Goal: Check status: Check status

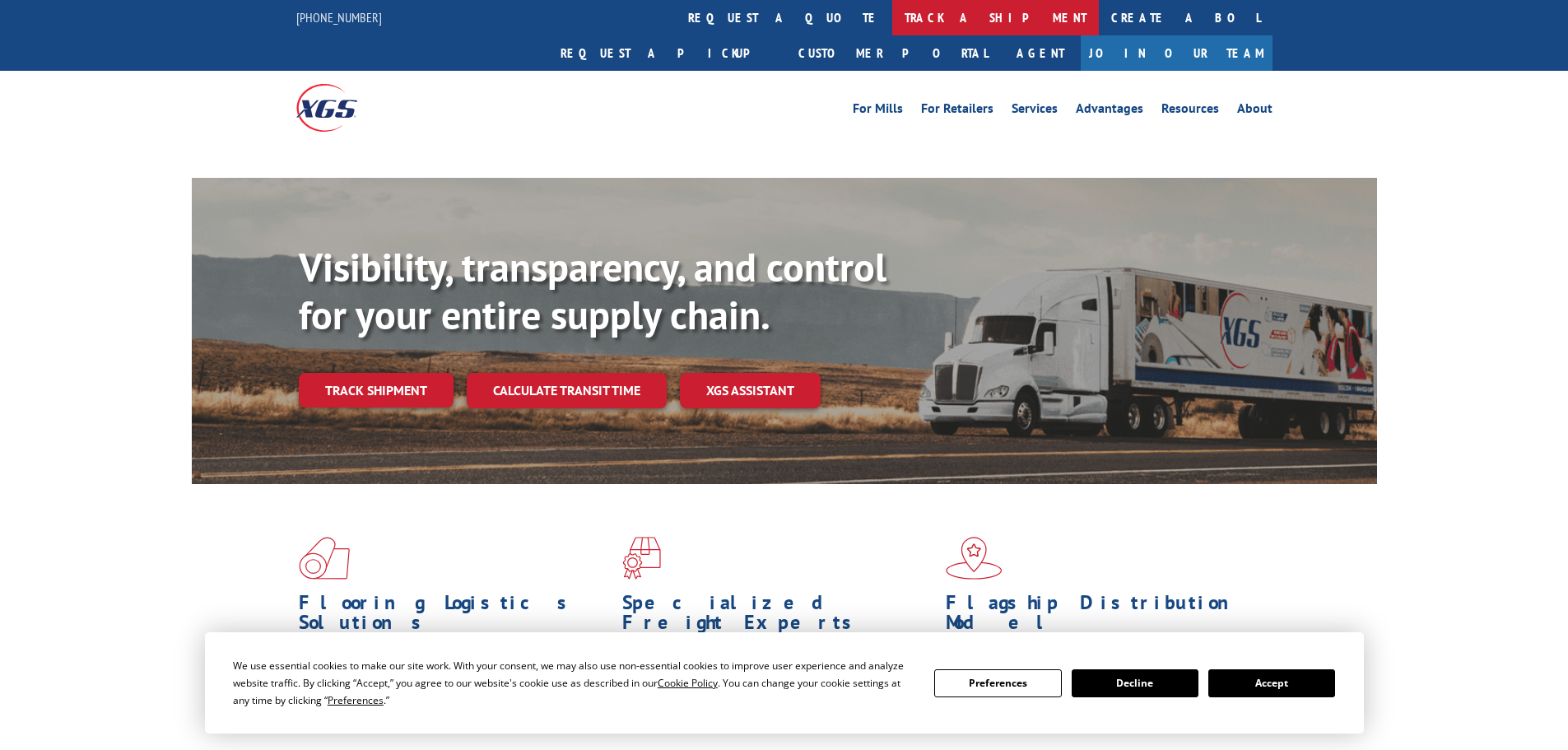
click at [892, 8] on link "track a shipment" at bounding box center [995, 17] width 207 height 36
click at [892, 20] on link "track a shipment" at bounding box center [995, 17] width 207 height 36
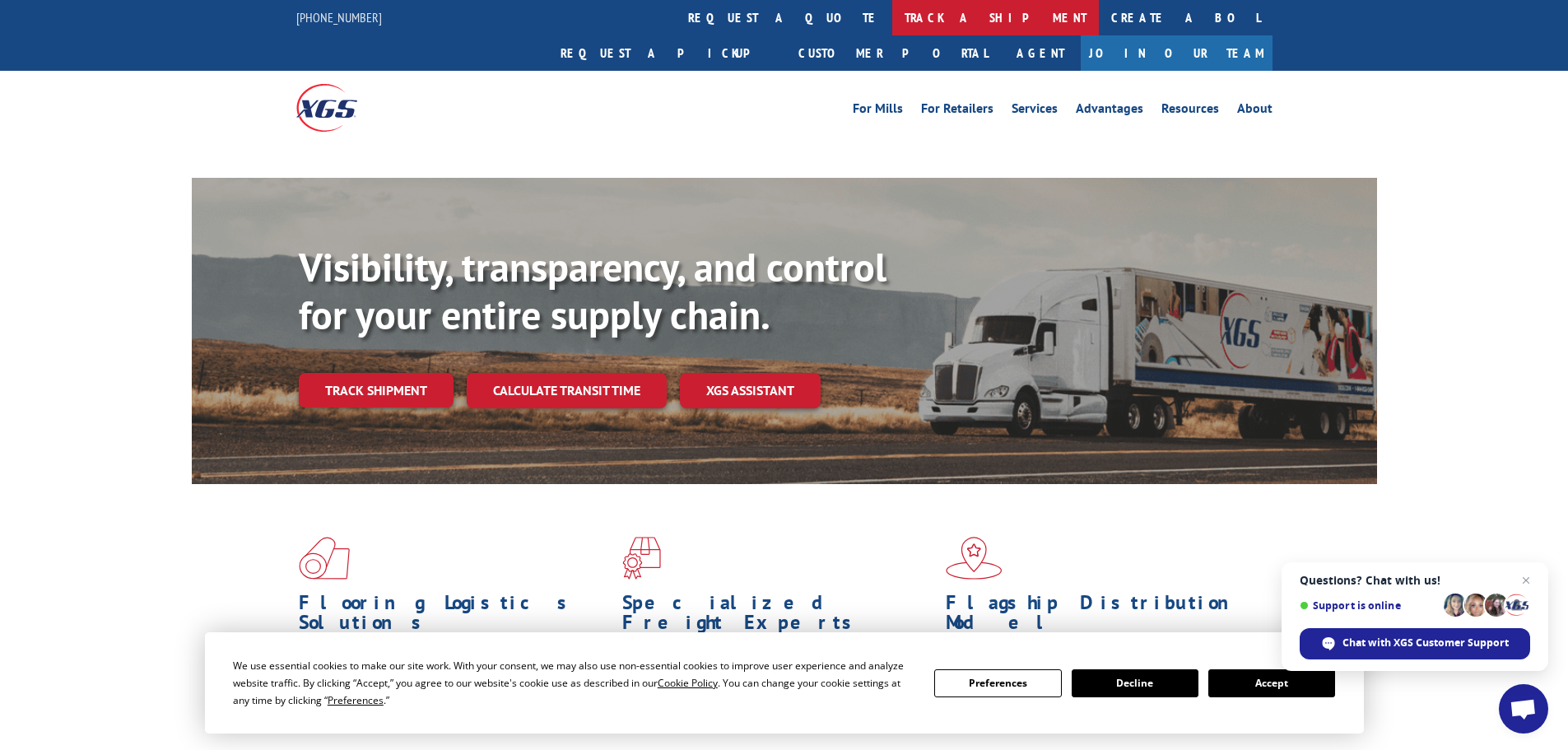
click at [892, 15] on link "track a shipment" at bounding box center [995, 17] width 207 height 36
click at [1248, 687] on button "Accept" at bounding box center [1271, 684] width 127 height 28
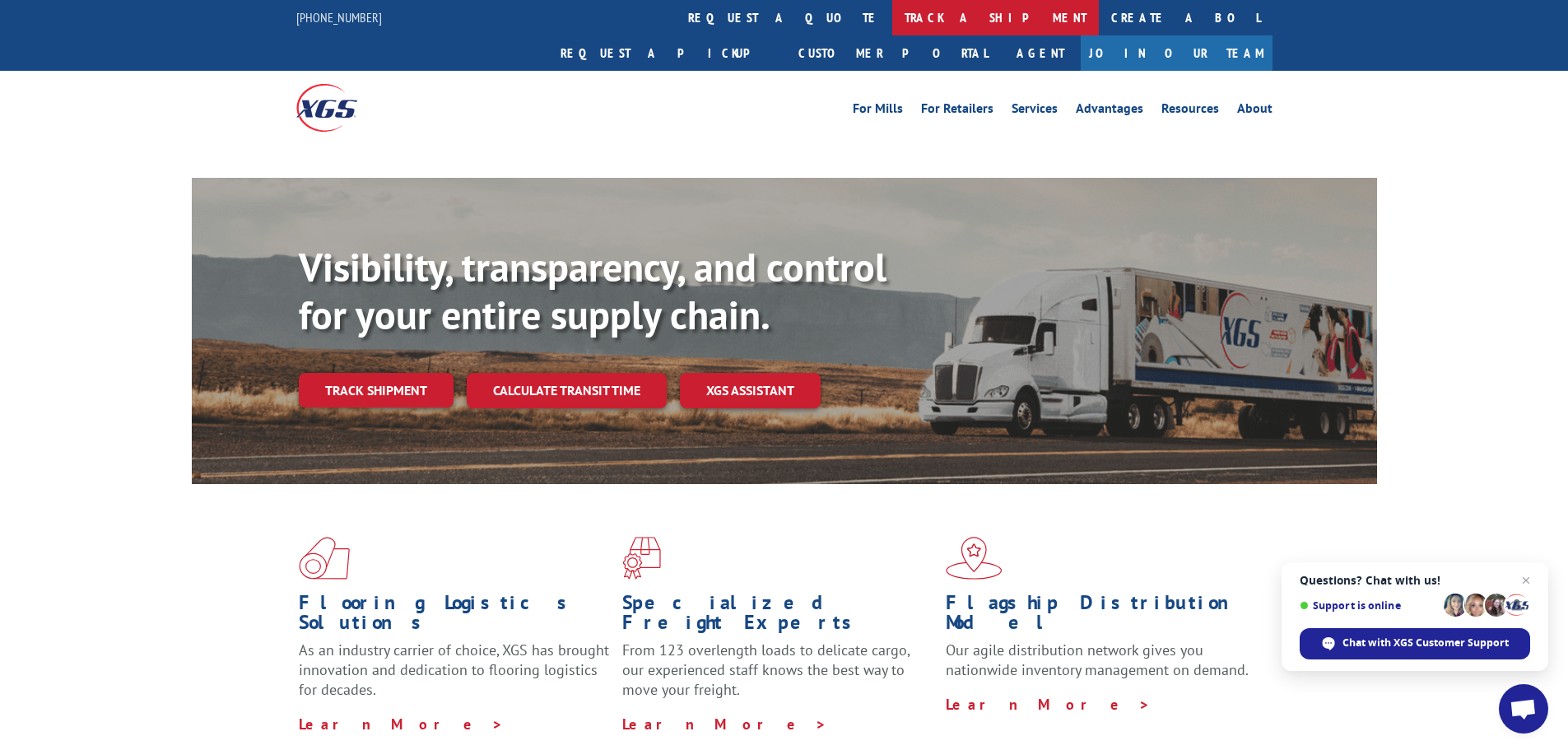
click at [892, 22] on link "track a shipment" at bounding box center [995, 17] width 207 height 36
click at [892, 31] on link "track a shipment" at bounding box center [995, 17] width 207 height 36
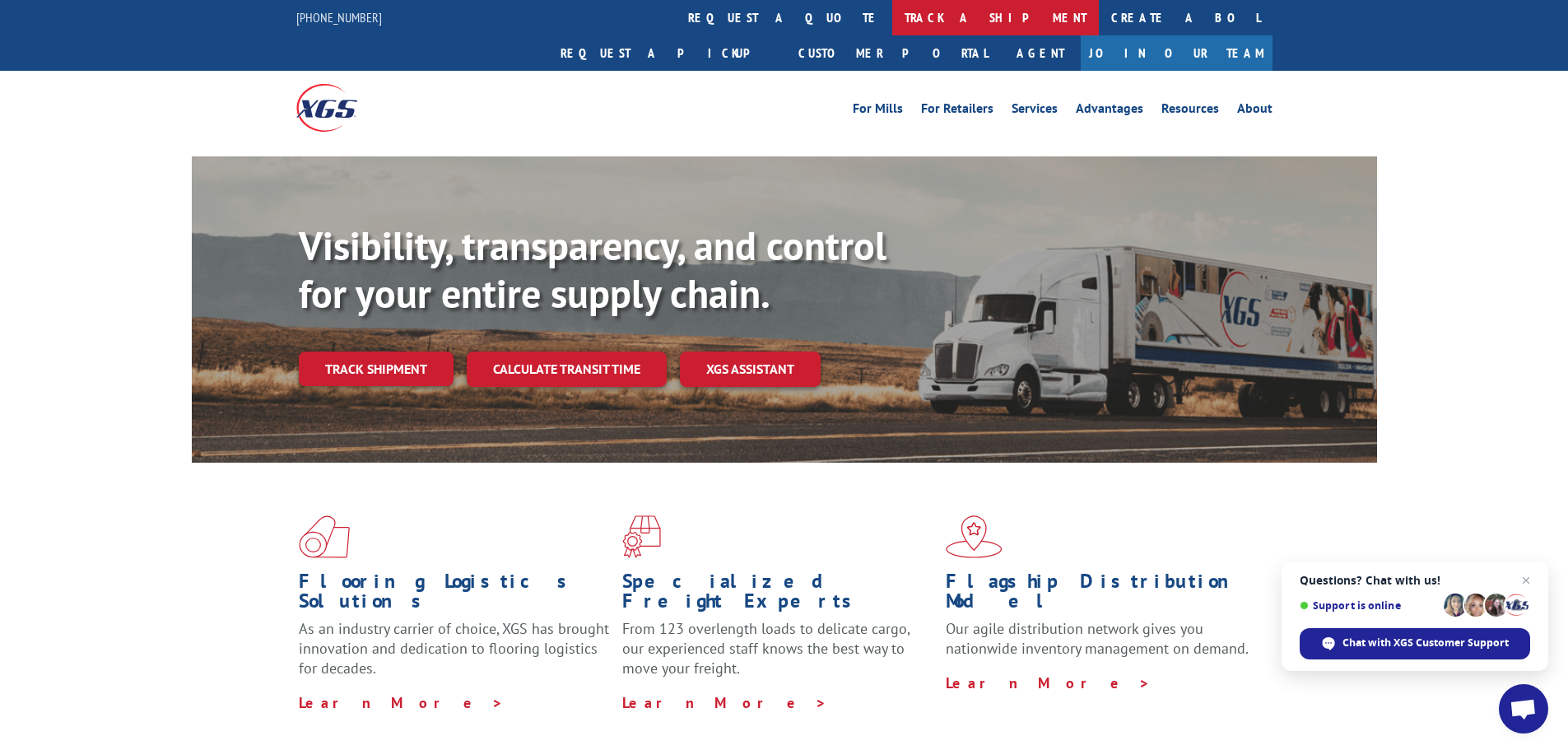
click at [892, 16] on link "track a shipment" at bounding box center [995, 17] width 207 height 36
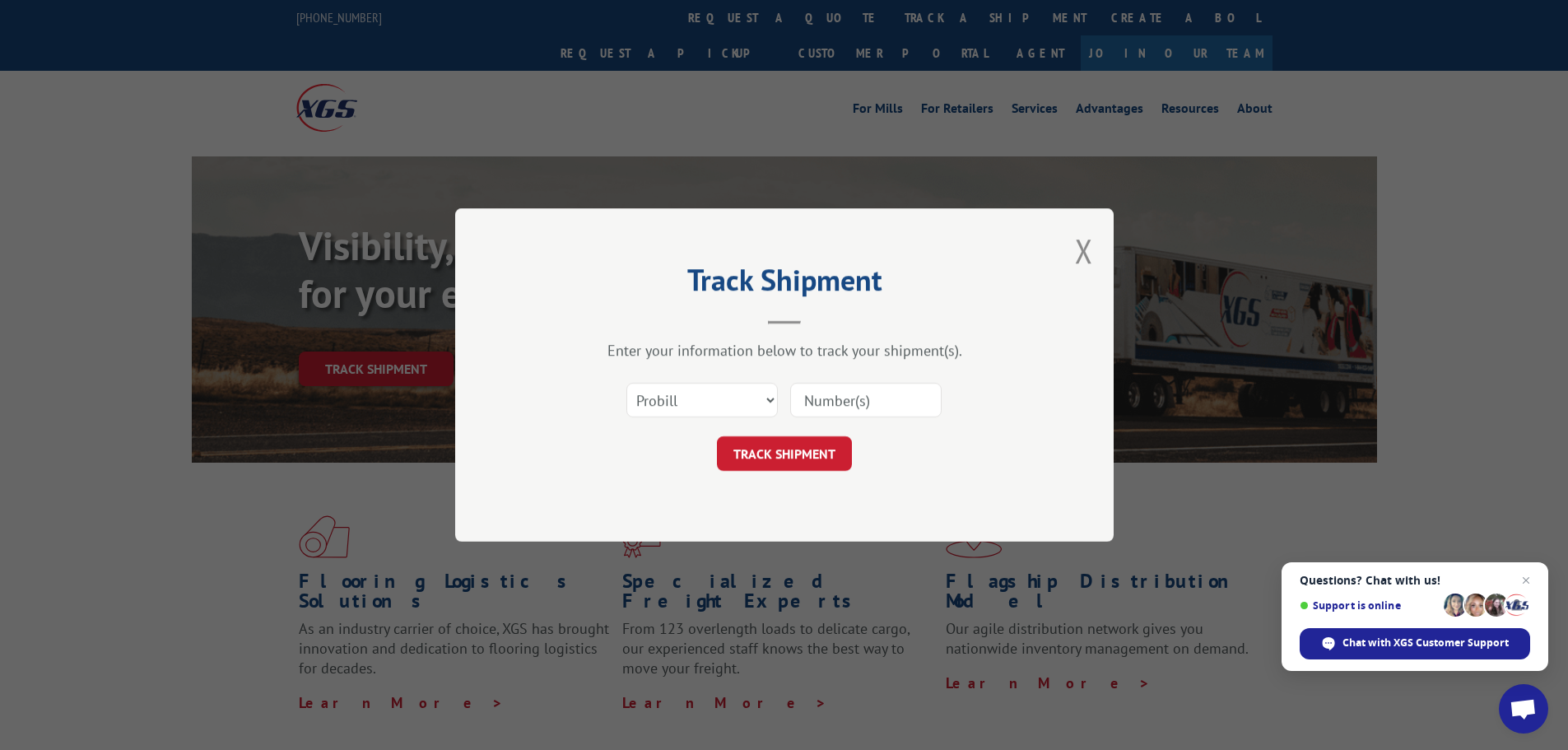
click at [822, 405] on input at bounding box center [866, 401] width 152 height 35
paste input "17471746"
type input "17471746"
click at [806, 447] on button "TRACK SHIPMENT" at bounding box center [784, 454] width 135 height 35
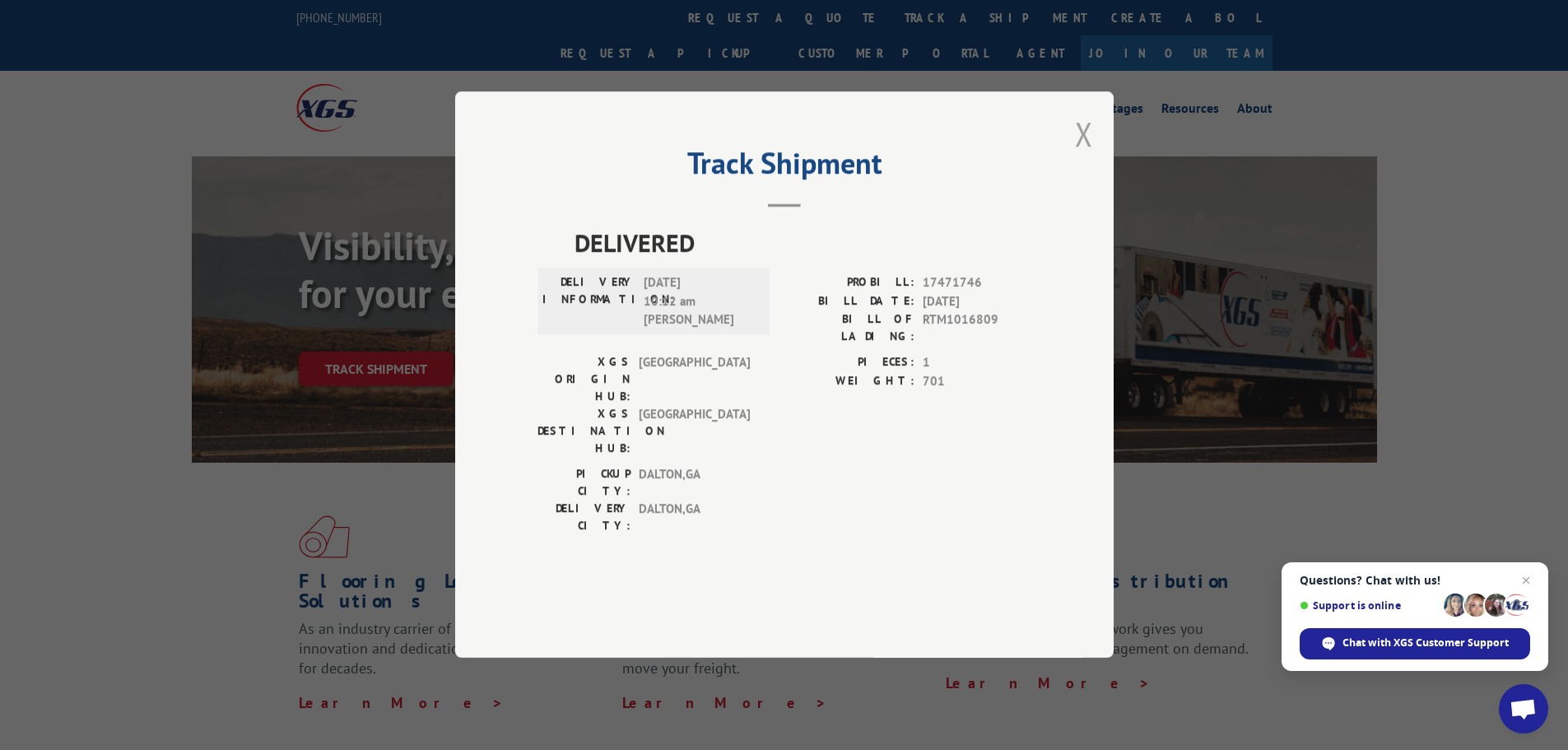
click at [1084, 155] on button "Close modal" at bounding box center [1084, 134] width 18 height 44
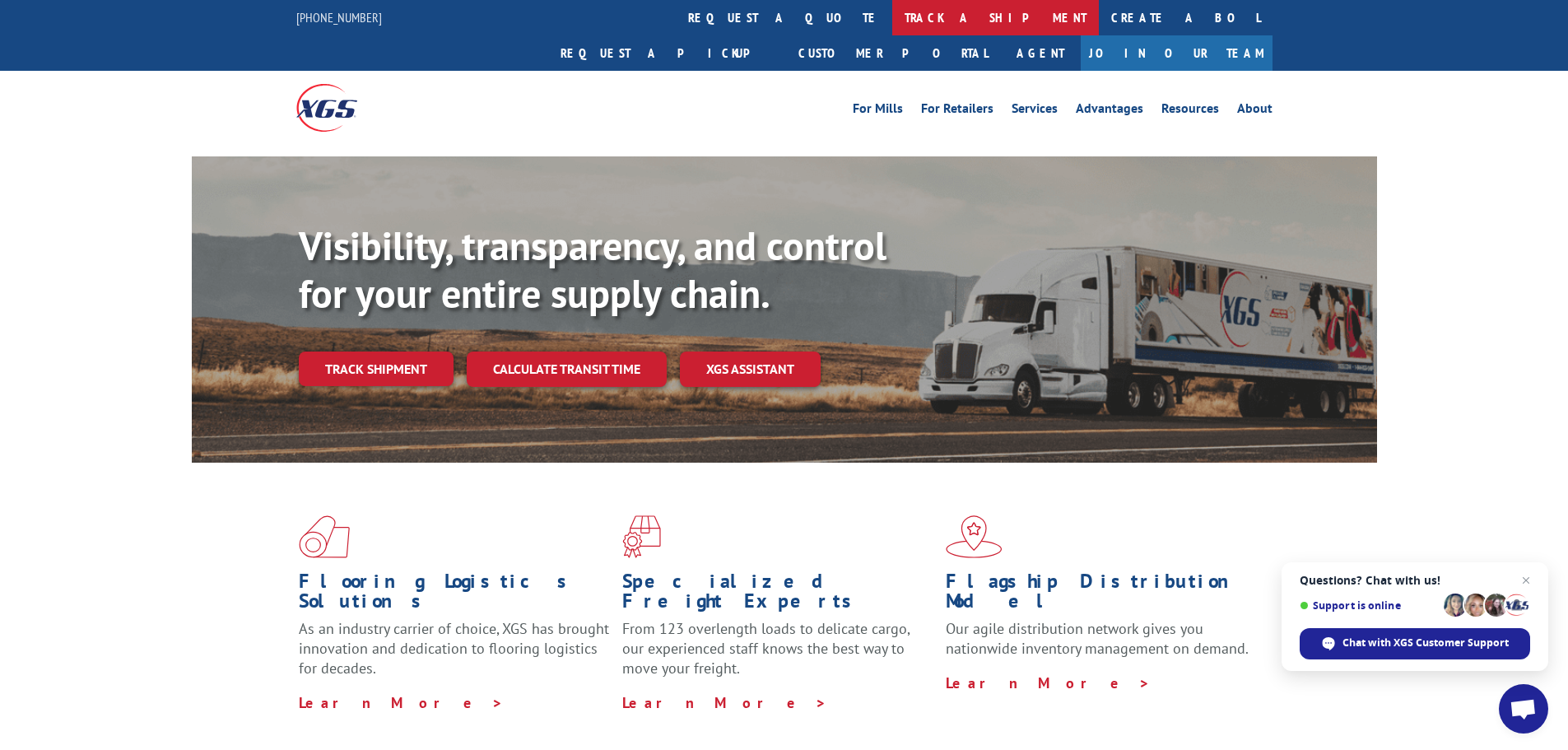
click at [892, 7] on link "track a shipment" at bounding box center [995, 17] width 207 height 36
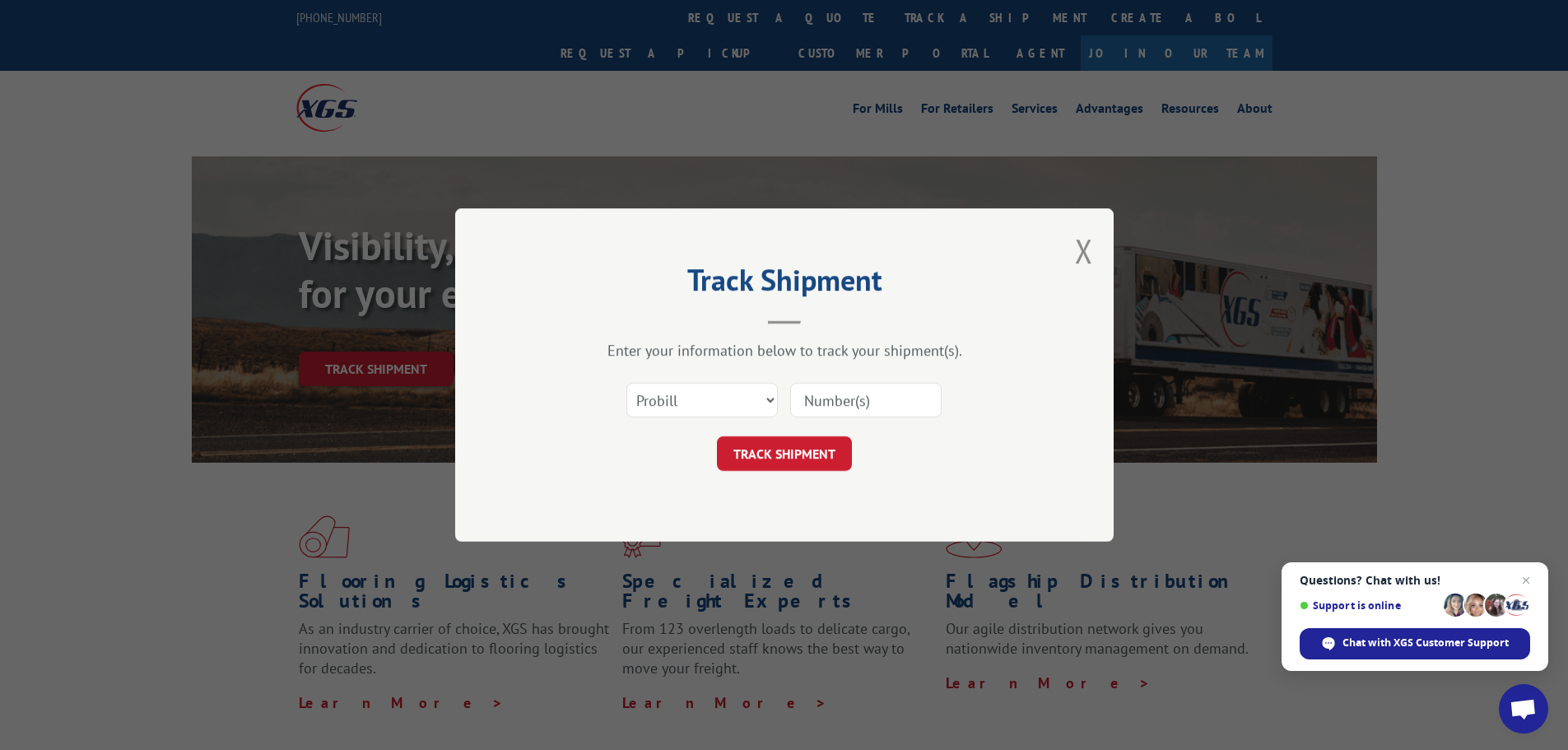
paste input "17472169"
type input "17472169"
click at [802, 454] on button "TRACK SHIPMENT" at bounding box center [784, 454] width 135 height 35
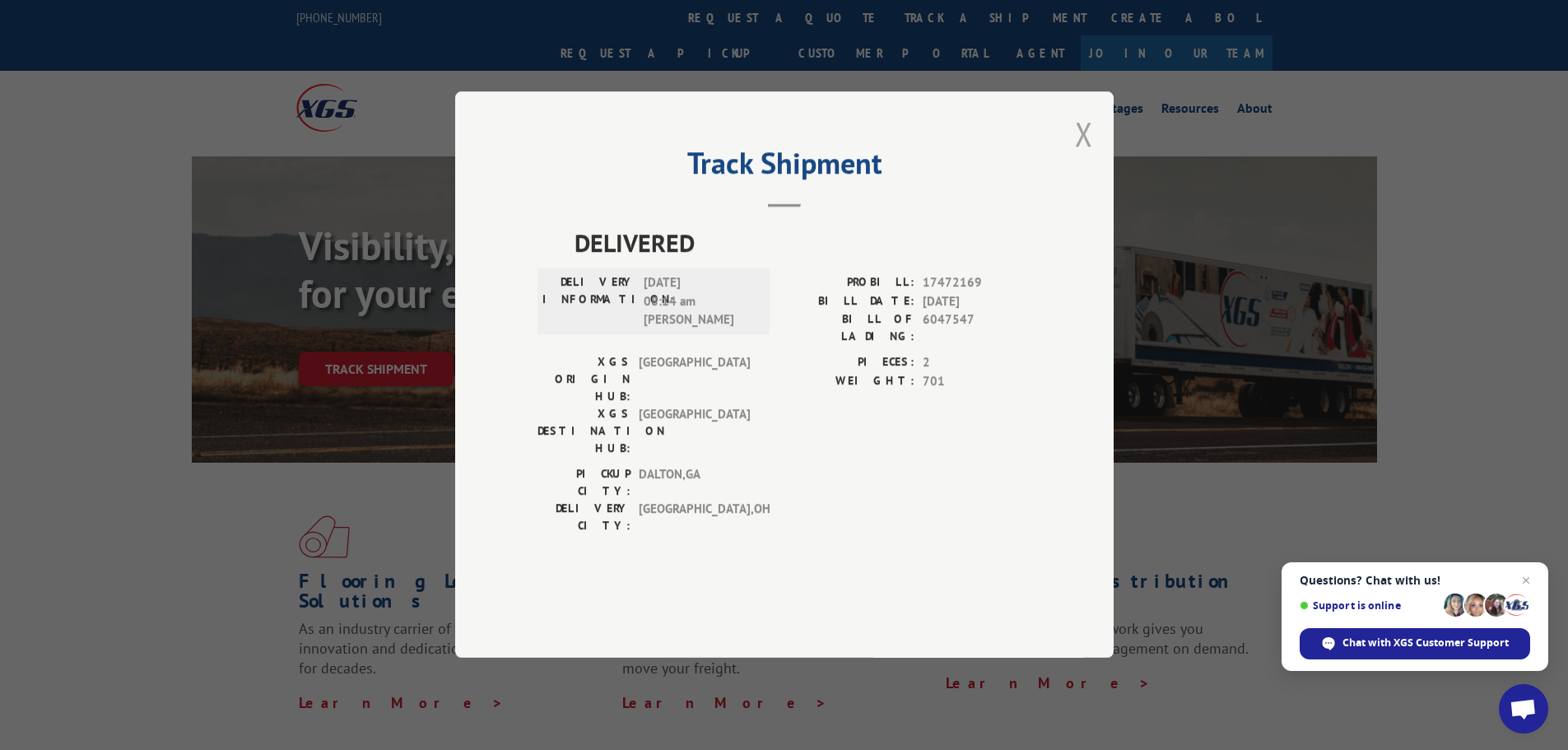
click at [1089, 155] on button "Close modal" at bounding box center [1084, 134] width 18 height 44
